Goal: Entertainment & Leisure: Consume media (video, audio)

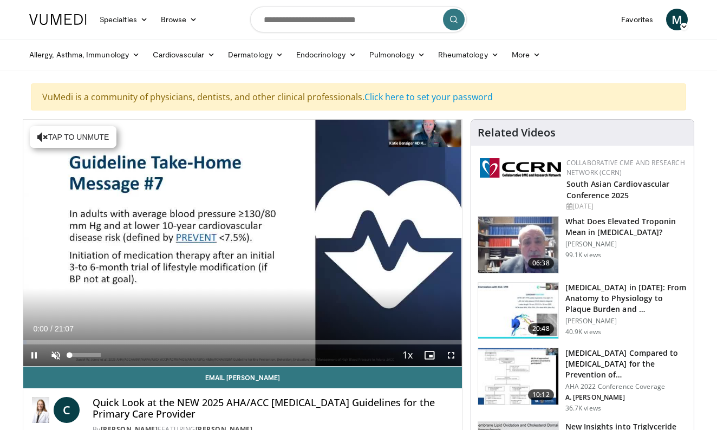
click at [58, 350] on span "Video Player" at bounding box center [56, 355] width 22 height 22
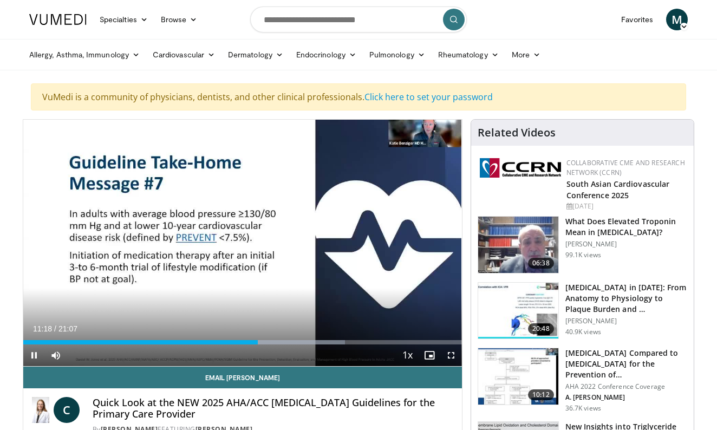
click at [34, 355] on span "Video Player" at bounding box center [34, 355] width 22 height 22
click at [450, 353] on span "Video Player" at bounding box center [451, 355] width 22 height 22
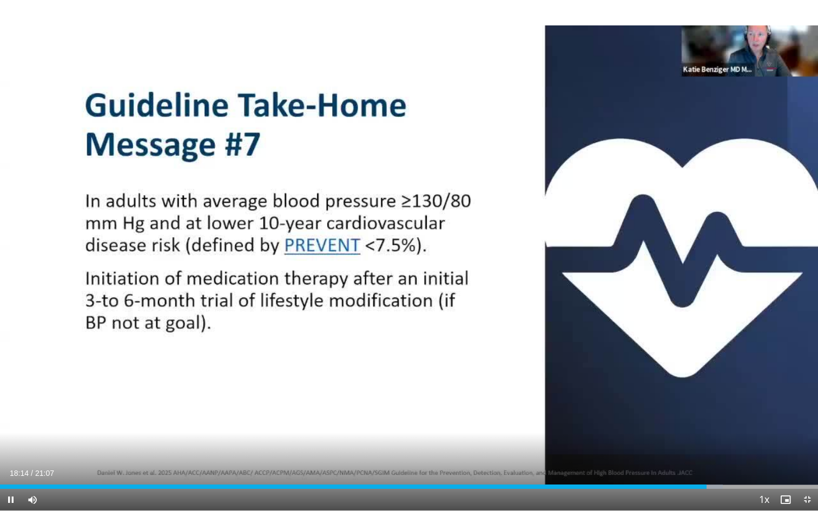
click at [9, 429] on span "Video Player" at bounding box center [11, 500] width 22 height 22
click at [10, 429] on span "Video Player" at bounding box center [11, 500] width 22 height 22
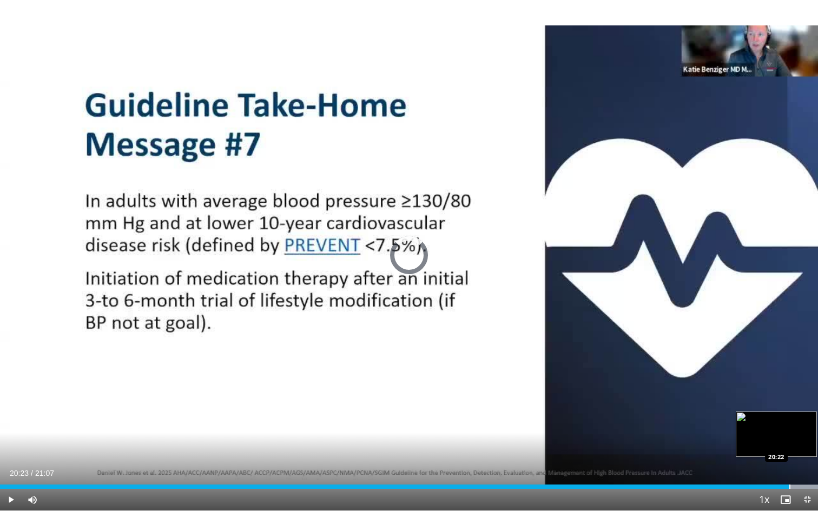
drag, startPoint x: 806, startPoint y: 487, endPoint x: 790, endPoint y: 487, distance: 16.2
click at [716, 429] on div "Progress Bar" at bounding box center [790, 487] width 1 height 4
click at [716, 400] on div "10 seconds Tap to unmute" at bounding box center [409, 255] width 818 height 511
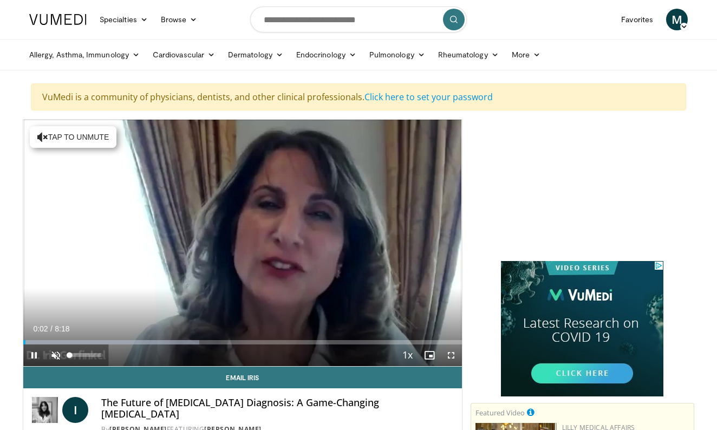
click at [53, 355] on span "Video Player" at bounding box center [56, 355] width 22 height 22
click at [36, 356] on span "Video Player" at bounding box center [34, 355] width 22 height 22
click at [35, 355] on span "Video Player" at bounding box center [34, 355] width 22 height 22
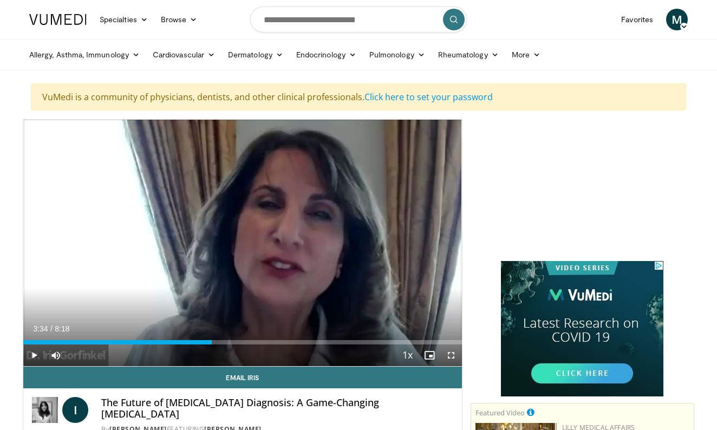
drag, startPoint x: 50, startPoint y: 343, endPoint x: 212, endPoint y: 357, distance: 161.9
click at [212, 357] on div "Current Time 3:34 / Duration 8:18 Play Skip Backward Skip Forward Mute 33% Load…" at bounding box center [242, 355] width 438 height 22
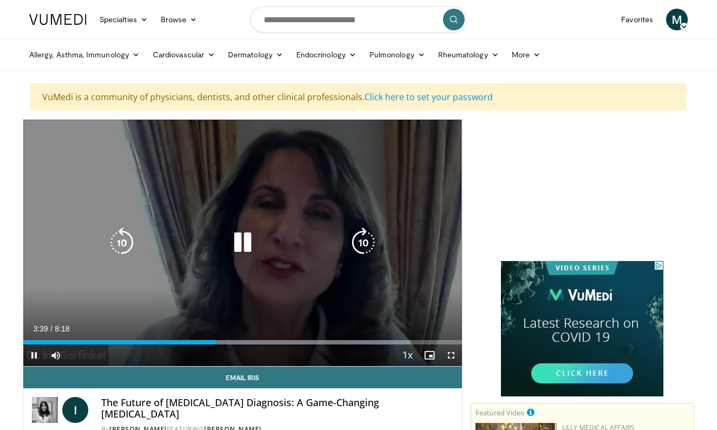
drag, startPoint x: 213, startPoint y: 346, endPoint x: 284, endPoint y: 355, distance: 71.4
click at [296, 355] on div "Current Time 3:39 / Duration 8:18 Pause Skip Backward Skip Forward Mute 33% Loa…" at bounding box center [242, 355] width 438 height 22
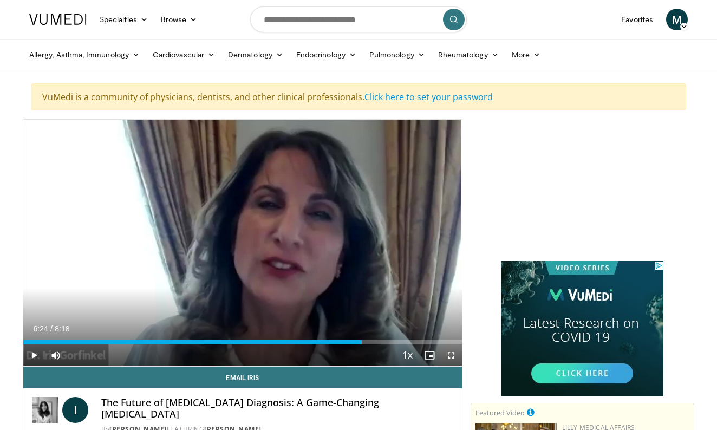
drag, startPoint x: 214, startPoint y: 341, endPoint x: 362, endPoint y: 332, distance: 147.5
click at [362, 344] on div "Current Time 6:24 / Duration 8:18 Play Skip Backward Skip Forward Mute 33% Load…" at bounding box center [242, 355] width 438 height 22
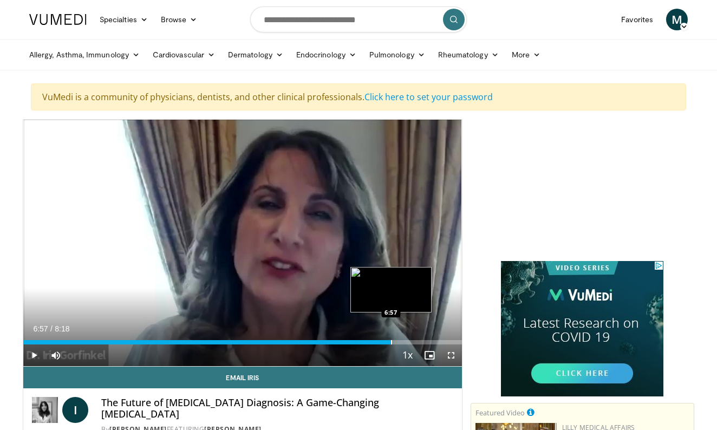
drag, startPoint x: 359, startPoint y: 340, endPoint x: 391, endPoint y: 339, distance: 32.0
click at [391, 340] on div "Progress Bar" at bounding box center [391, 342] width 1 height 4
click at [386, 343] on div "Progress Bar" at bounding box center [386, 342] width 1 height 4
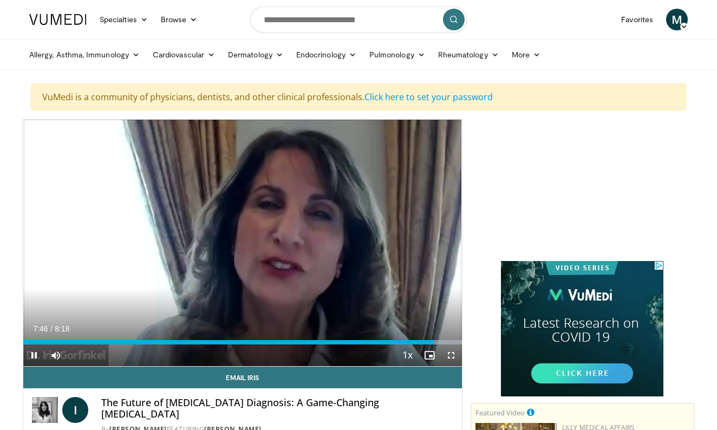
drag, startPoint x: 421, startPoint y: 344, endPoint x: 438, endPoint y: 344, distance: 17.9
click at [438, 344] on video-js "**********" at bounding box center [242, 243] width 438 height 247
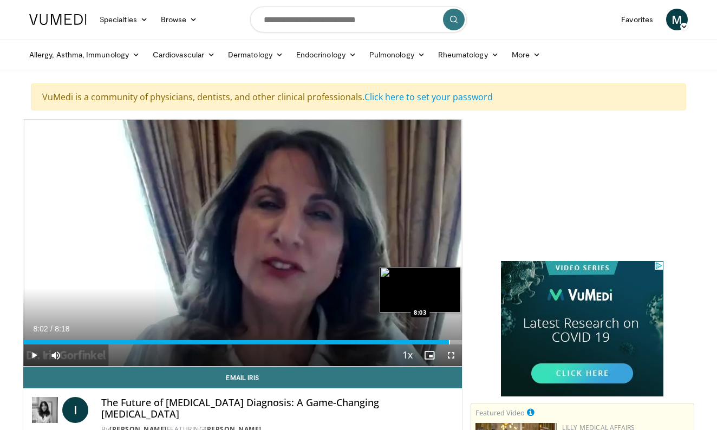
drag, startPoint x: 436, startPoint y: 342, endPoint x: 448, endPoint y: 343, distance: 12.5
click at [449, 343] on div "Progress Bar" at bounding box center [449, 342] width 1 height 4
drag, startPoint x: 452, startPoint y: 343, endPoint x: 443, endPoint y: 343, distance: 8.7
click at [444, 343] on div "Progress Bar" at bounding box center [444, 342] width 1 height 4
drag, startPoint x: 451, startPoint y: 341, endPoint x: 418, endPoint y: 342, distance: 32.5
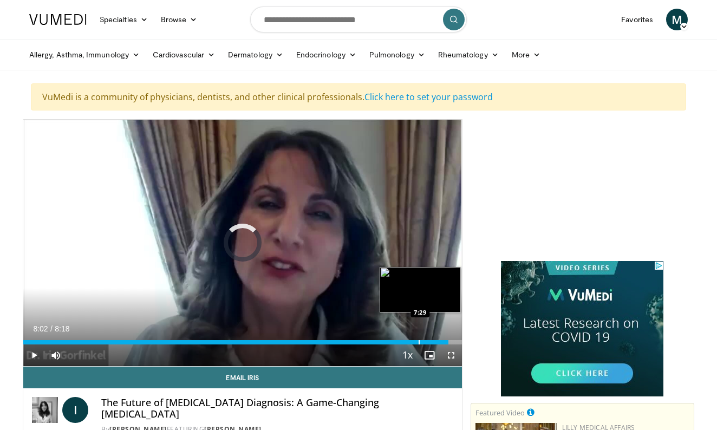
click at [418, 342] on div "Progress Bar" at bounding box center [418, 342] width 1 height 4
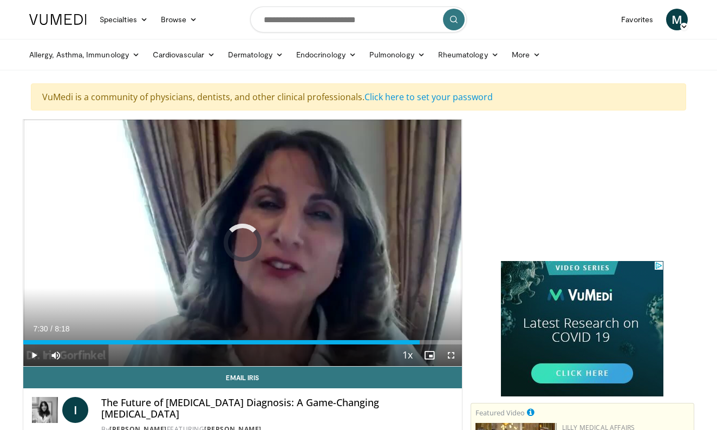
drag, startPoint x: 419, startPoint y: 342, endPoint x: 327, endPoint y: 347, distance: 92.7
click at [327, 347] on div "Current Time 7:30 / Duration 8:18 Play Skip Backward Skip Forward Mute 33% Load…" at bounding box center [242, 355] width 438 height 22
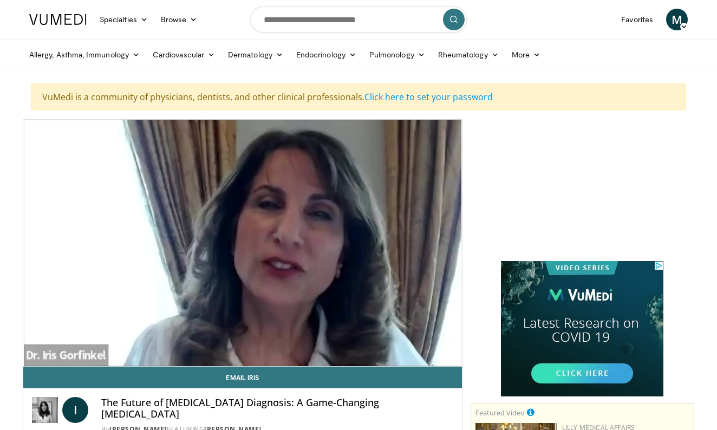
click at [283, 415] on h4 "The Future of Alzheimer's Diagnosis: A Game-Changing Blood Test" at bounding box center [277, 408] width 352 height 23
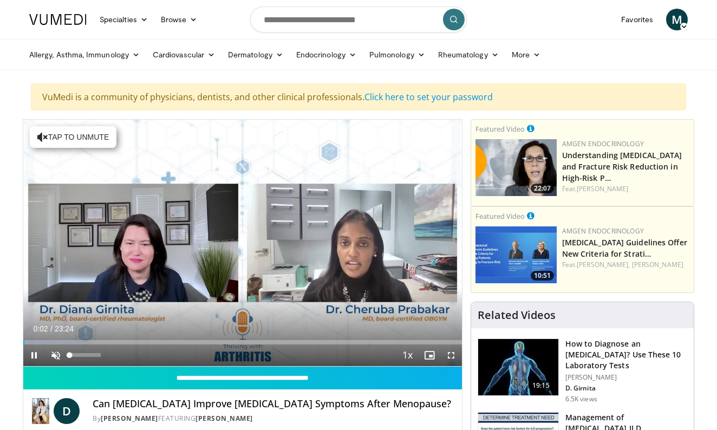
click at [56, 352] on span "Video Player" at bounding box center [56, 355] width 22 height 22
